Goal: Task Accomplishment & Management: Manage account settings

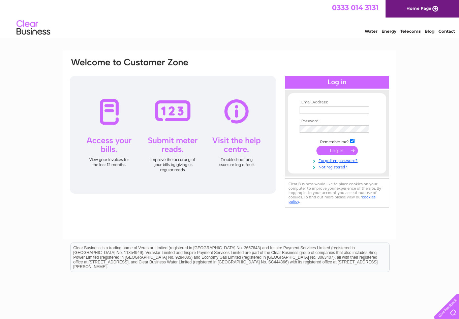
type input "jayne@brycehearingservices.co.uk"
click at [336, 150] on input "submit" at bounding box center [337, 150] width 41 height 9
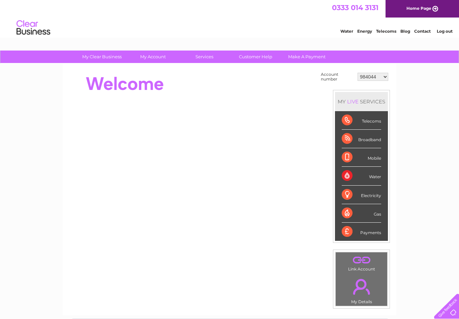
click at [367, 235] on div "Payments" at bounding box center [361, 232] width 39 height 18
click at [349, 231] on div "Payments" at bounding box center [361, 232] width 39 height 18
click at [368, 74] on select "984044 30286146 30311860" at bounding box center [373, 77] width 31 height 8
click at [258, 84] on div at bounding box center [192, 83] width 246 height 27
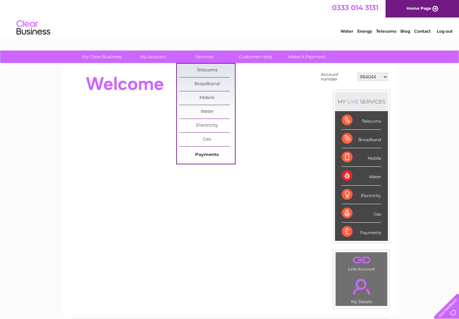
click at [206, 154] on link "Payments" at bounding box center [207, 154] width 56 height 13
click at [206, 153] on link "Payments" at bounding box center [207, 154] width 56 height 13
click at [211, 156] on link "Payments" at bounding box center [207, 154] width 56 height 13
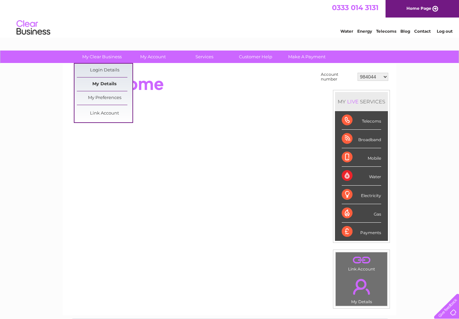
click at [111, 86] on link "My Details" at bounding box center [105, 84] width 56 height 13
